Goal: Task Accomplishment & Management: Use online tool/utility

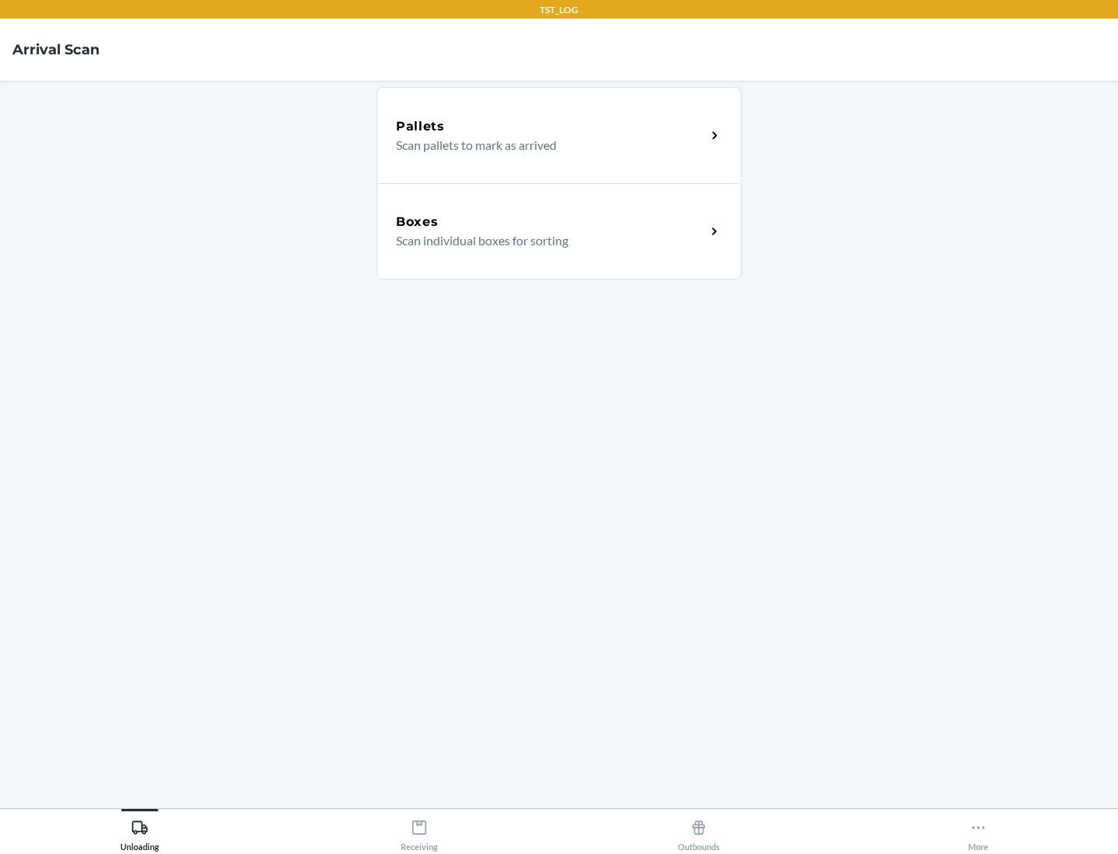
click at [551, 222] on div "Boxes" at bounding box center [551, 222] width 310 height 19
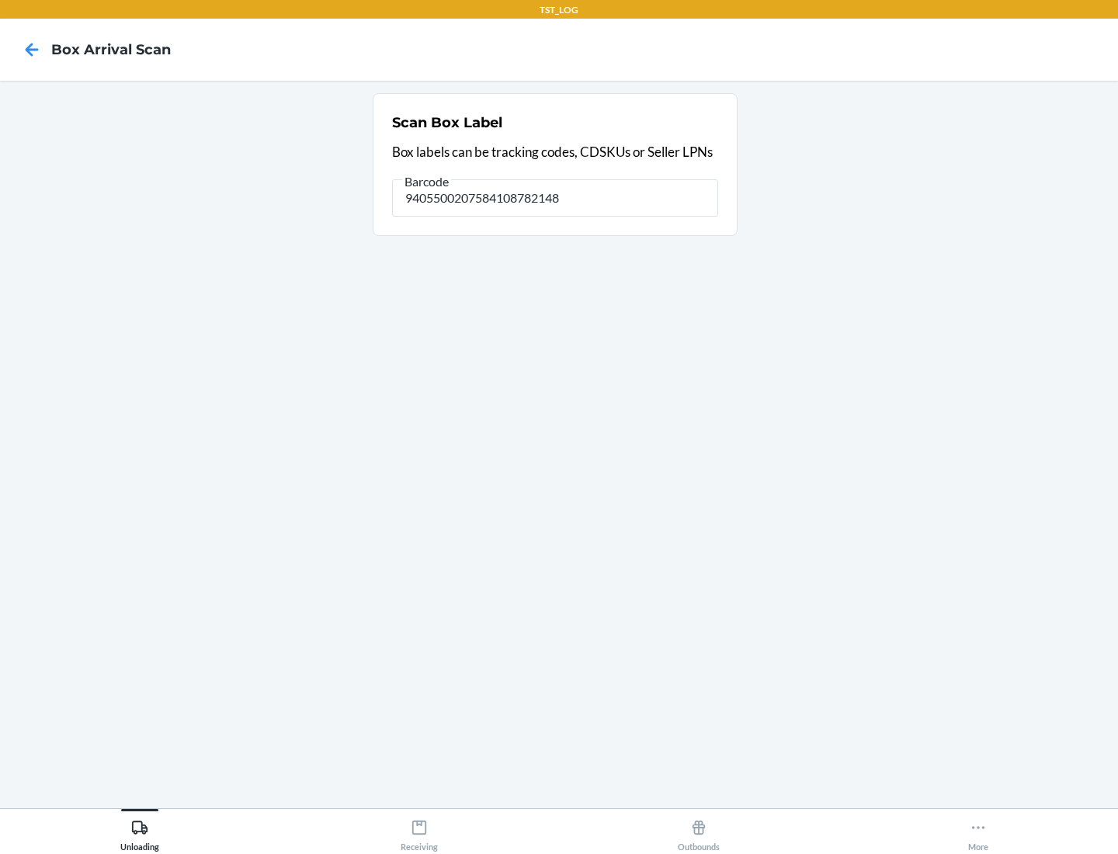
type input "9405500207584108782148"
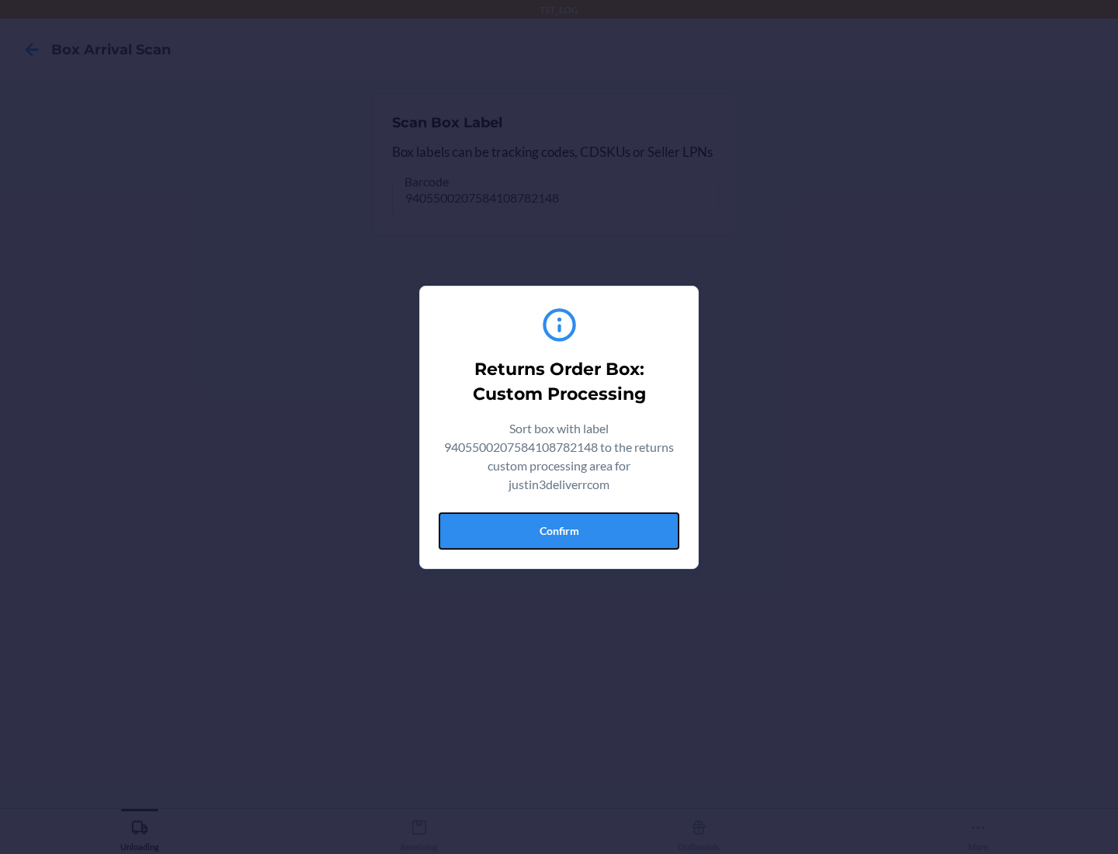
click at [559, 530] on button "Confirm" at bounding box center [559, 530] width 241 height 37
